Goal: Task Accomplishment & Management: Manage account settings

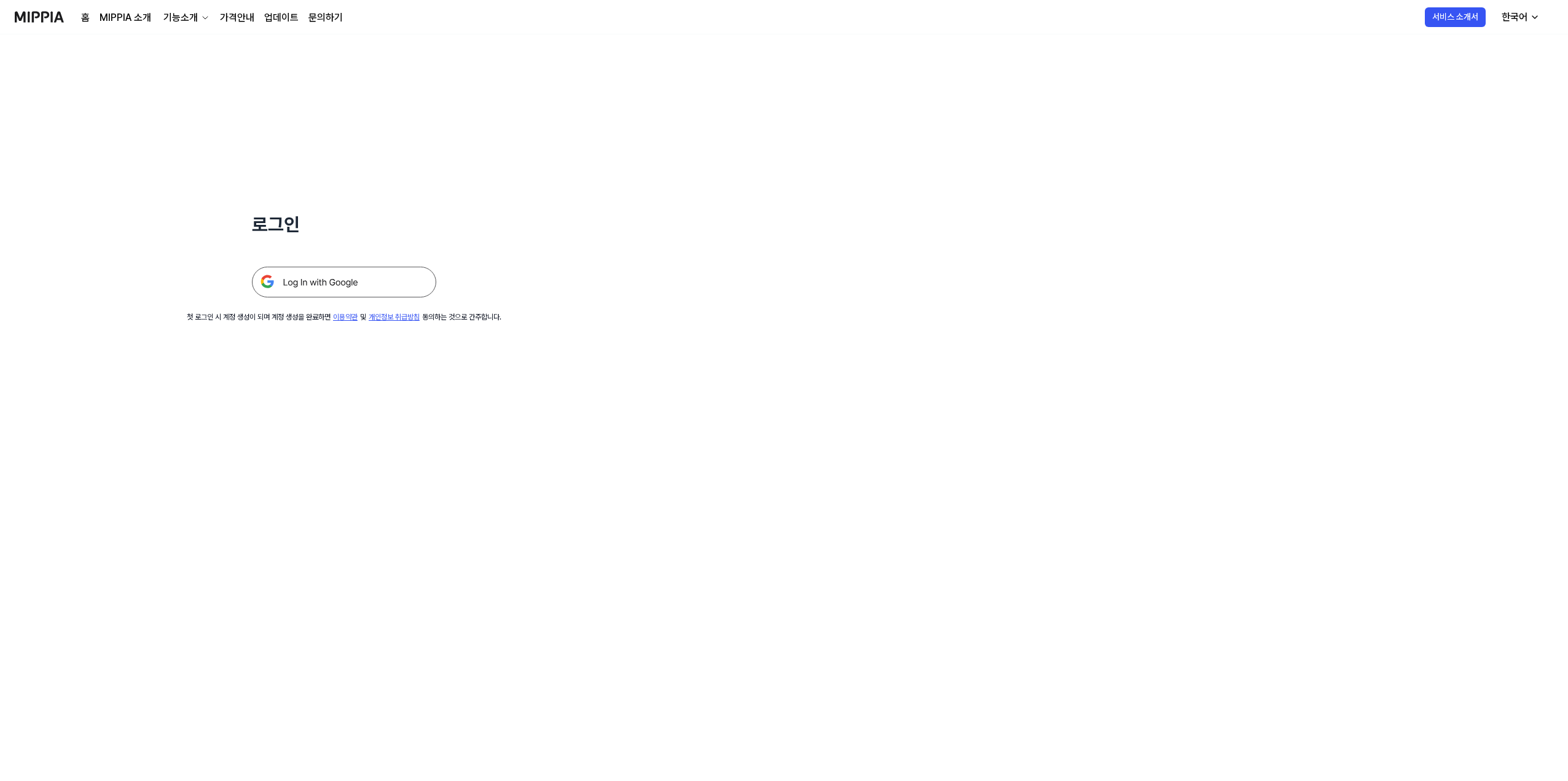
click at [416, 291] on img at bounding box center [343, 282] width 184 height 31
